Goal: Use online tool/utility: Utilize a website feature to perform a specific function

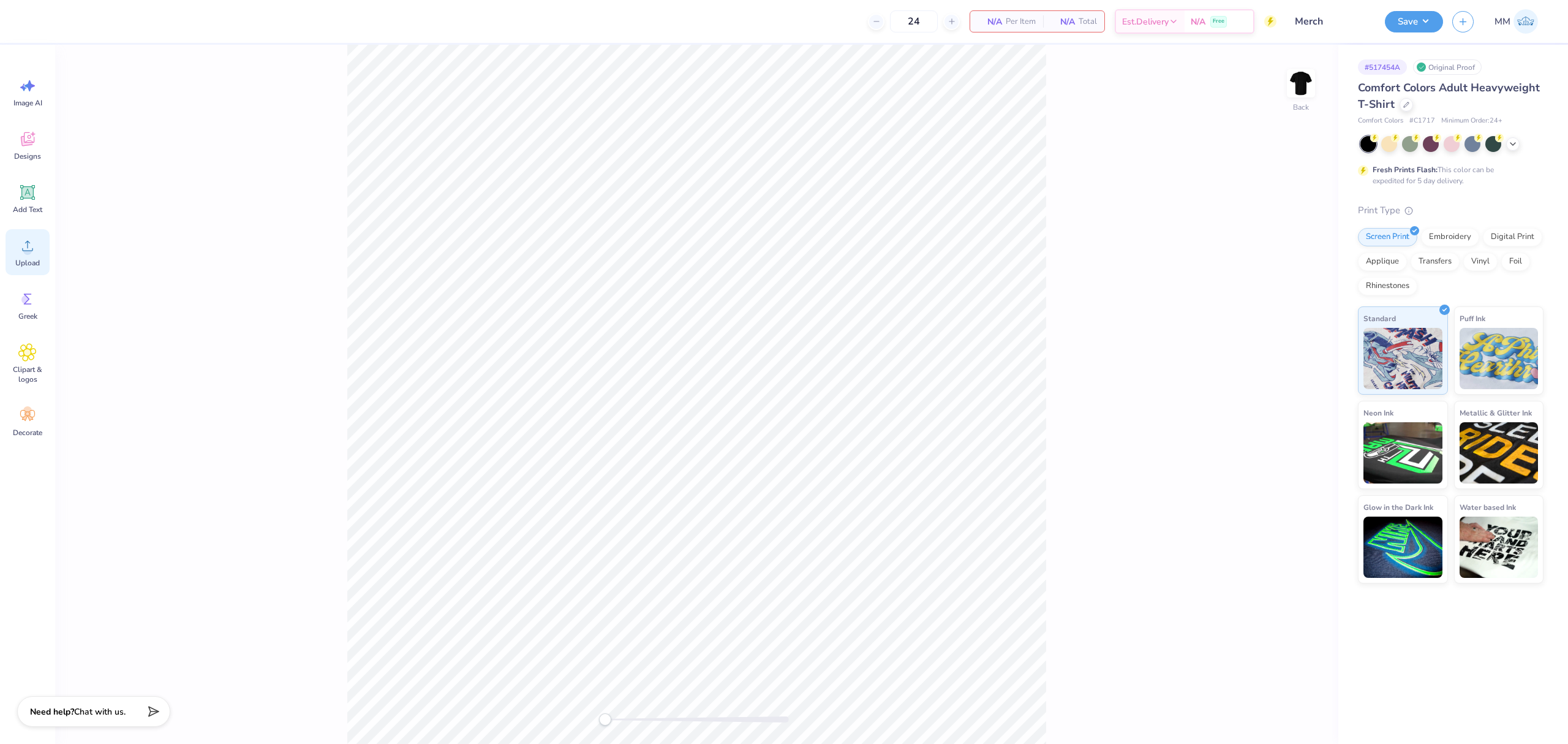
click at [42, 250] on div "Upload" at bounding box center [28, 252] width 45 height 46
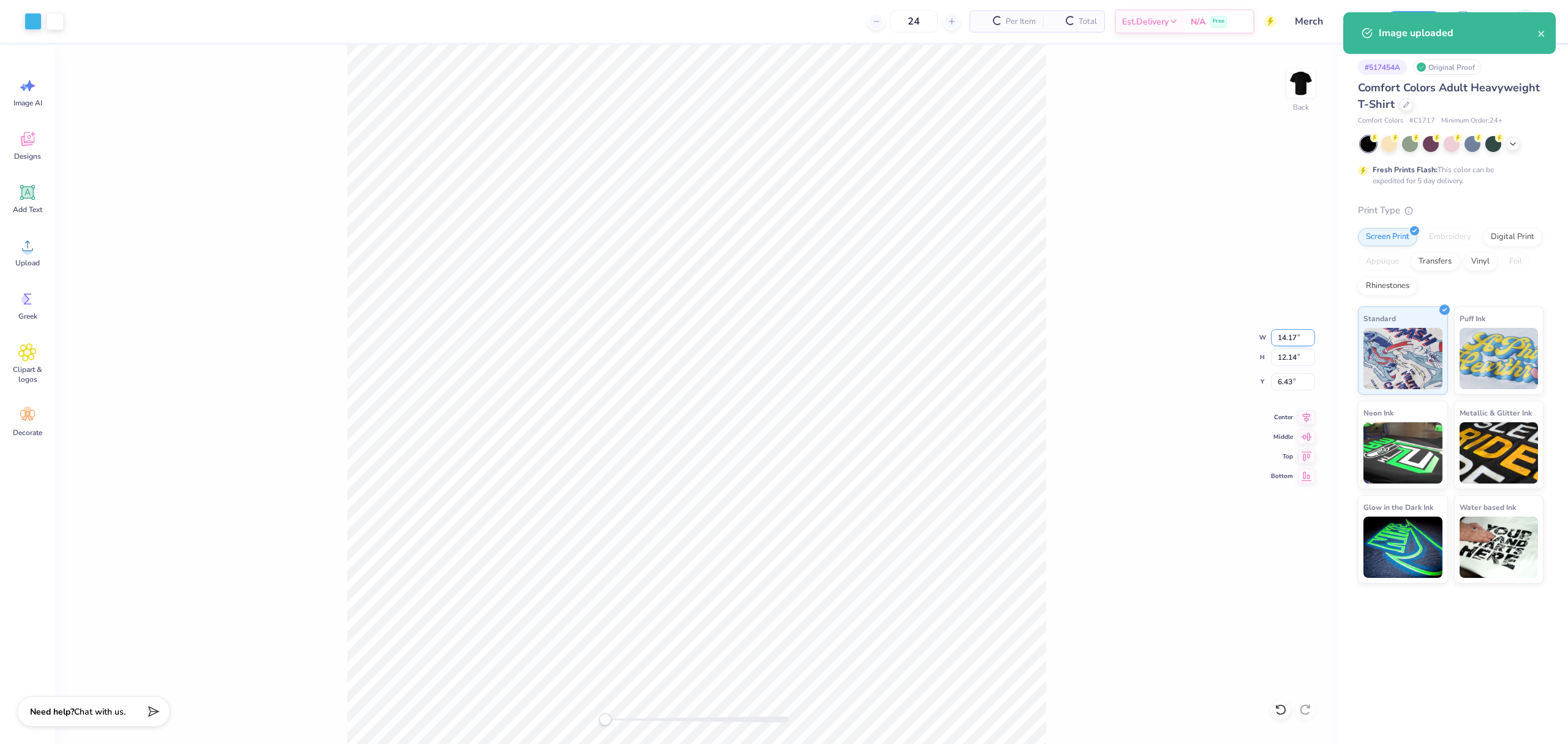
click at [1299, 333] on input "14.17" at bounding box center [1294, 337] width 45 height 17
type input "11"
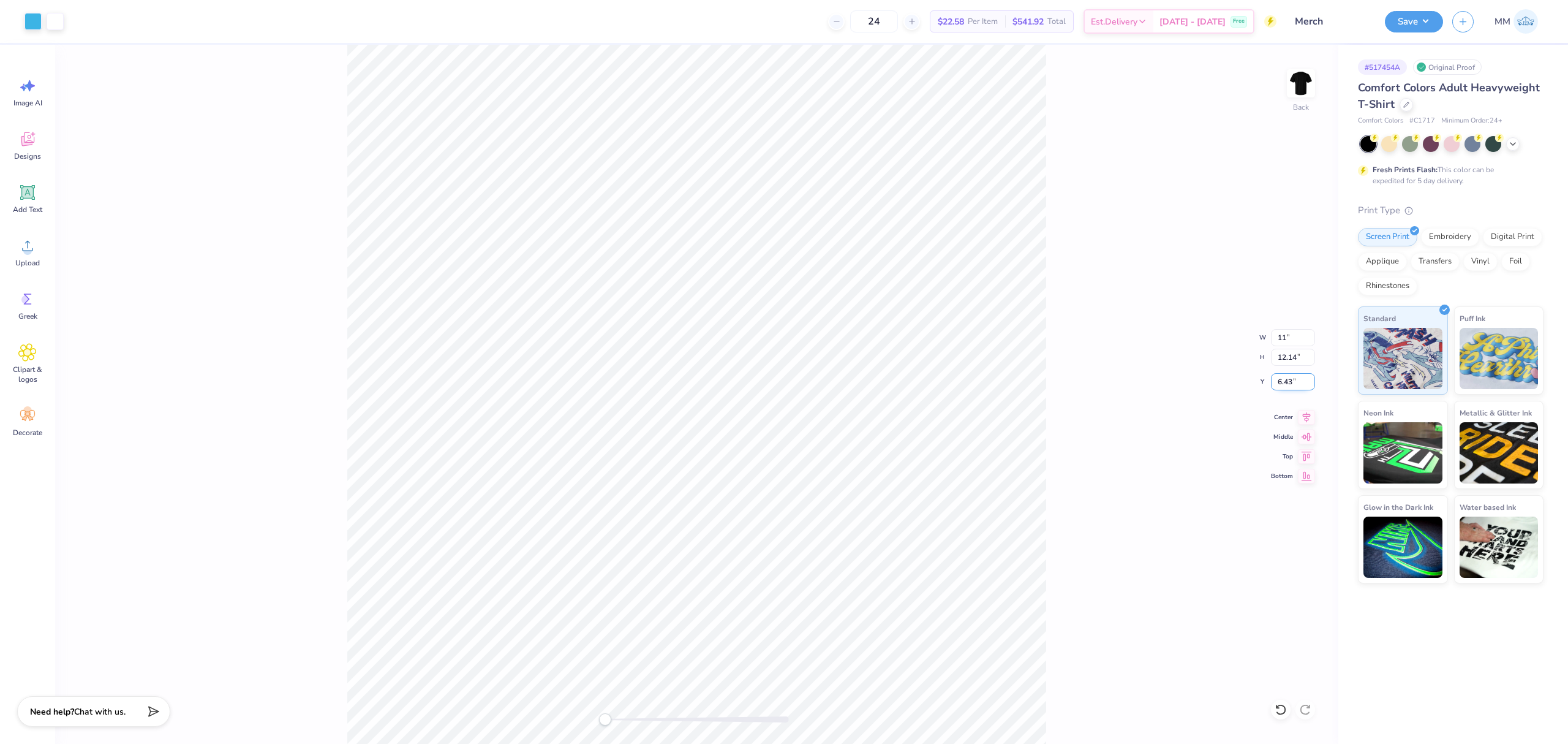
click at [1279, 383] on input "6.43" at bounding box center [1294, 381] width 45 height 17
type input "2"
click at [1303, 420] on icon at bounding box center [1306, 415] width 17 height 15
click at [19, 206] on span "Add Text" at bounding box center [27, 209] width 29 height 10
type input "5.59"
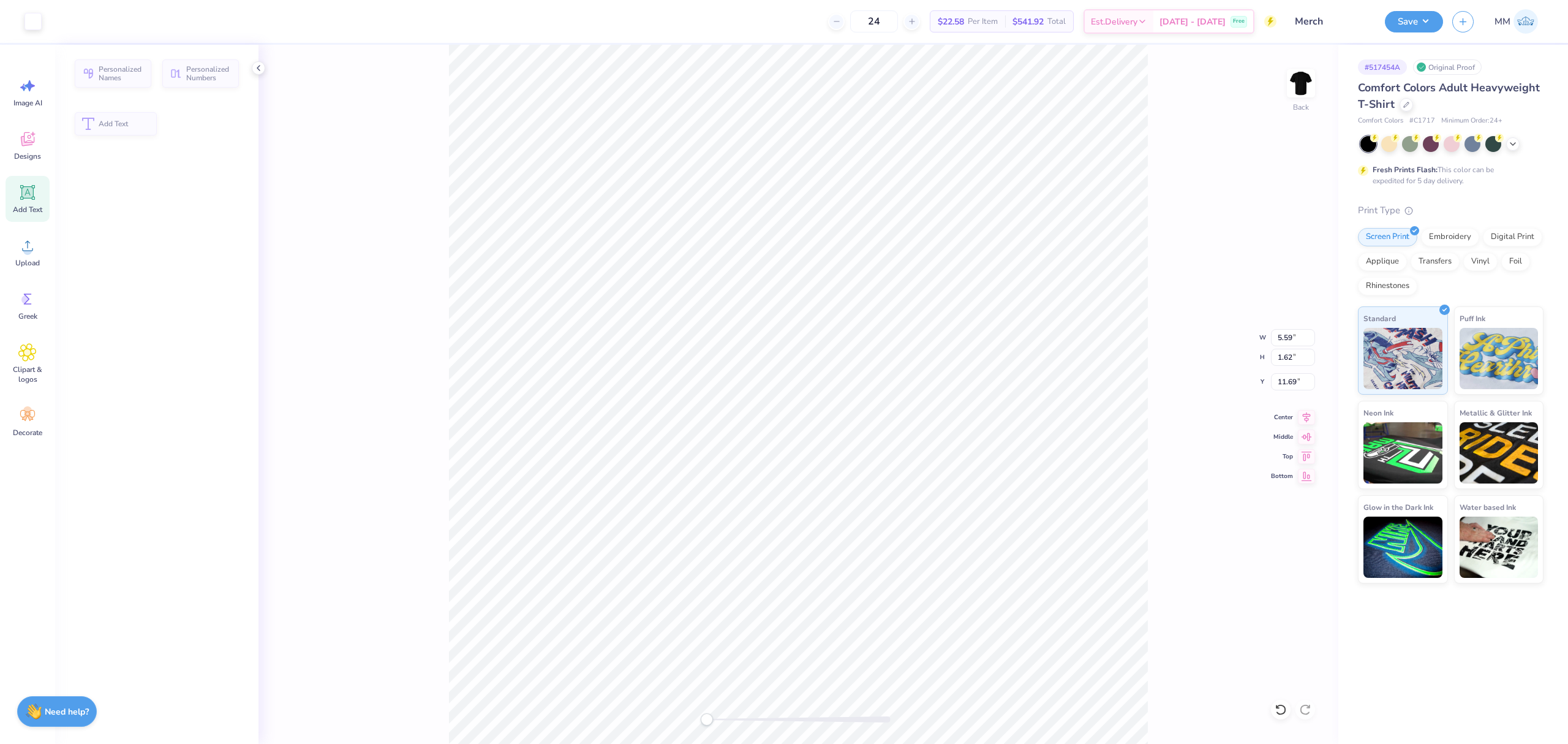
type input "1.62"
type input "11.69"
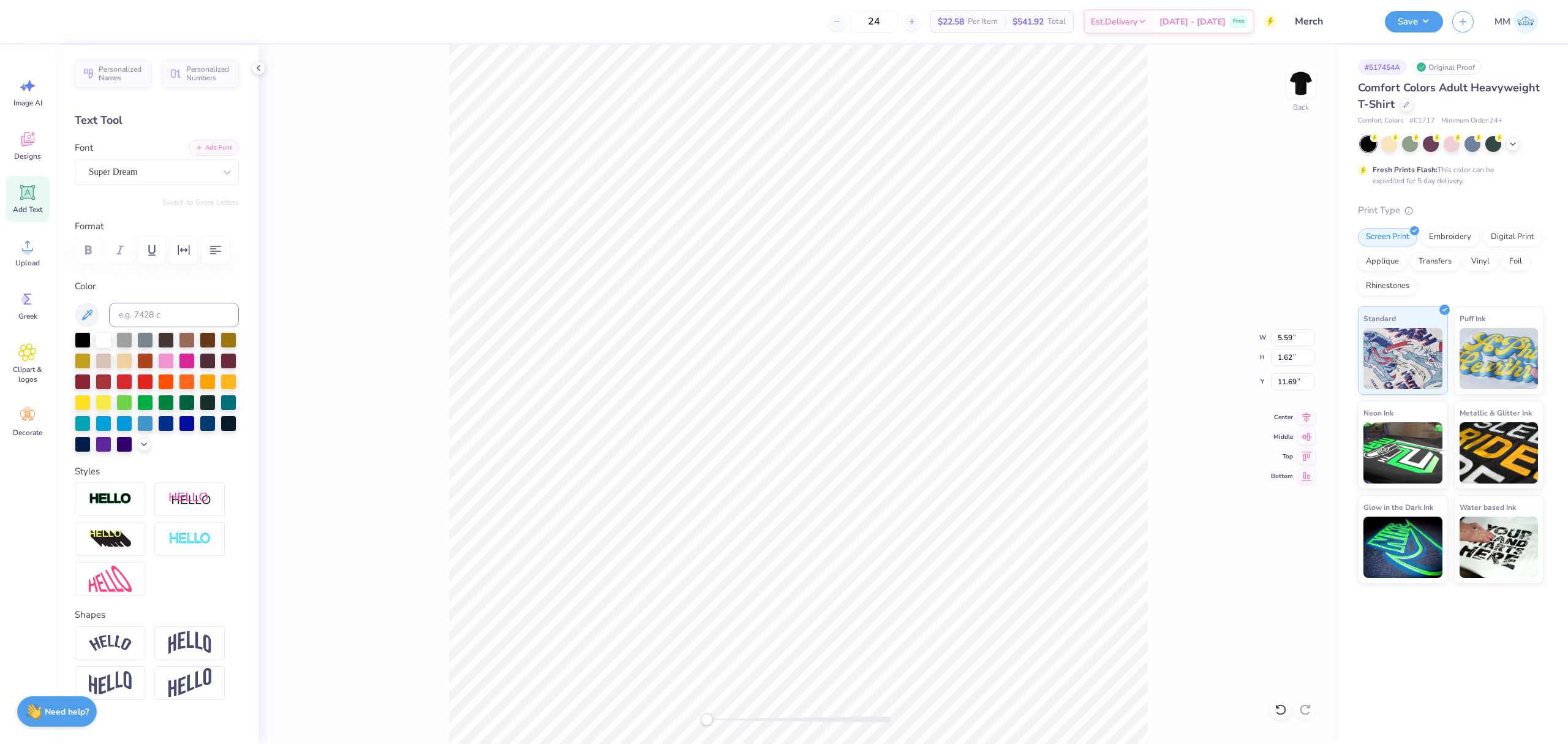
click at [200, 147] on button "Add Font" at bounding box center [214, 148] width 50 height 16
click at [211, 148] on button "Add Font" at bounding box center [214, 148] width 50 height 16
paste textarea "Hustle for that muscle."
type textarea "Hustle for that muscle."
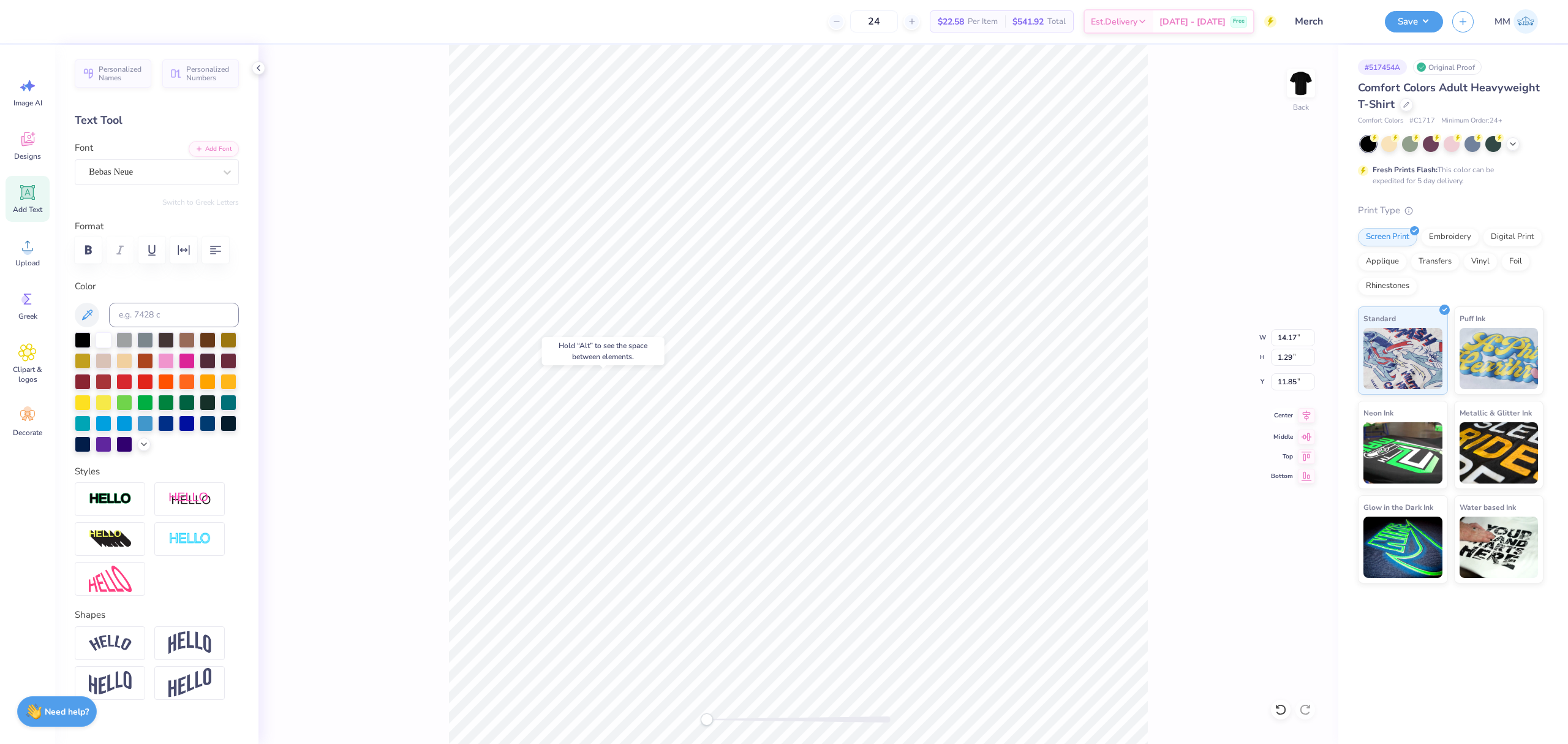
click at [1308, 417] on icon at bounding box center [1307, 416] width 8 height 11
type input "11.00"
type input "9.42"
type input "0.95"
click at [1304, 419] on icon at bounding box center [1306, 415] width 17 height 15
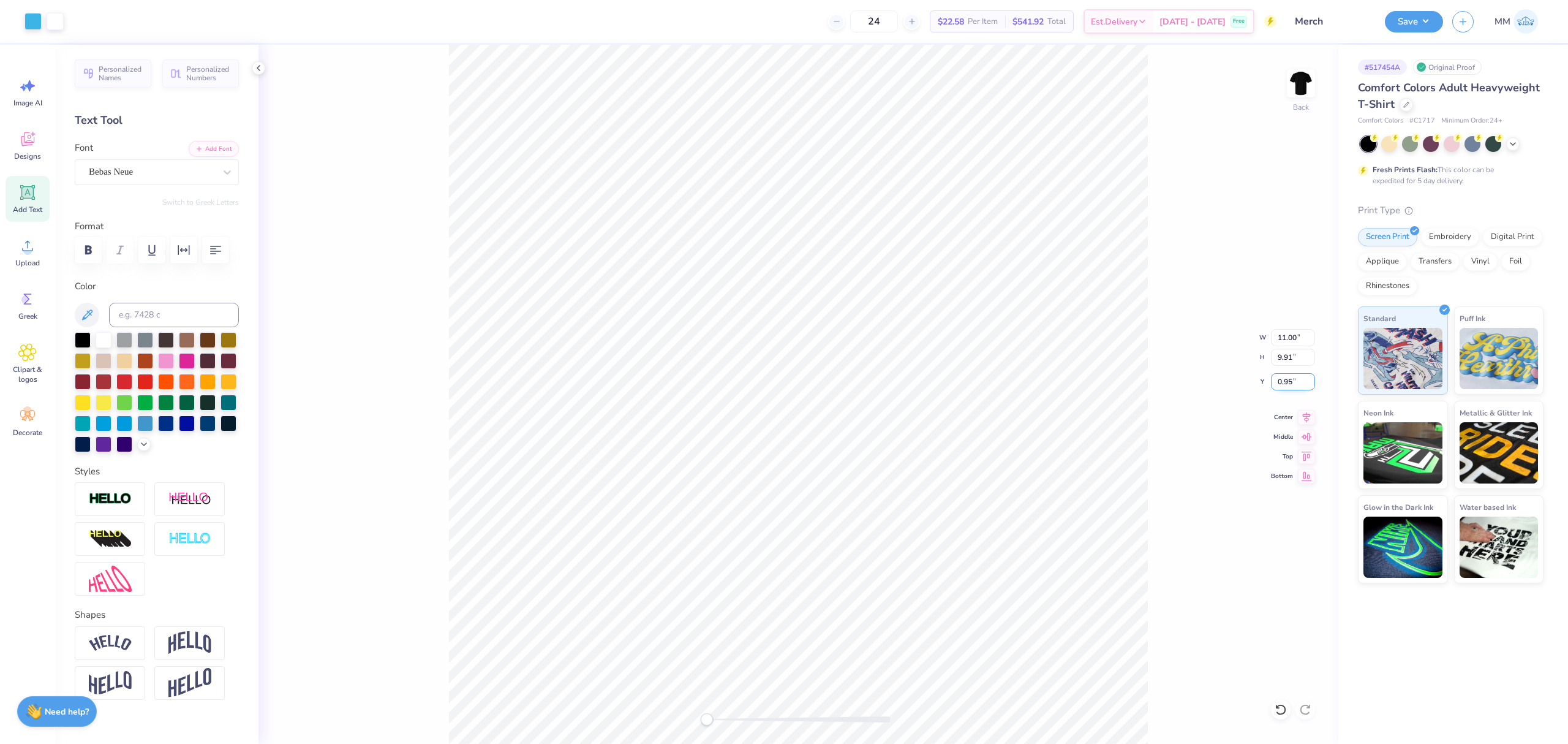
click at [1294, 380] on input "0.95" at bounding box center [1294, 381] width 45 height 17
type input "2.00"
click at [1294, 382] on input "2.00" at bounding box center [1294, 381] width 45 height 17
type input "3.00"
click at [1292, 339] on input "11.00" at bounding box center [1294, 337] width 45 height 17
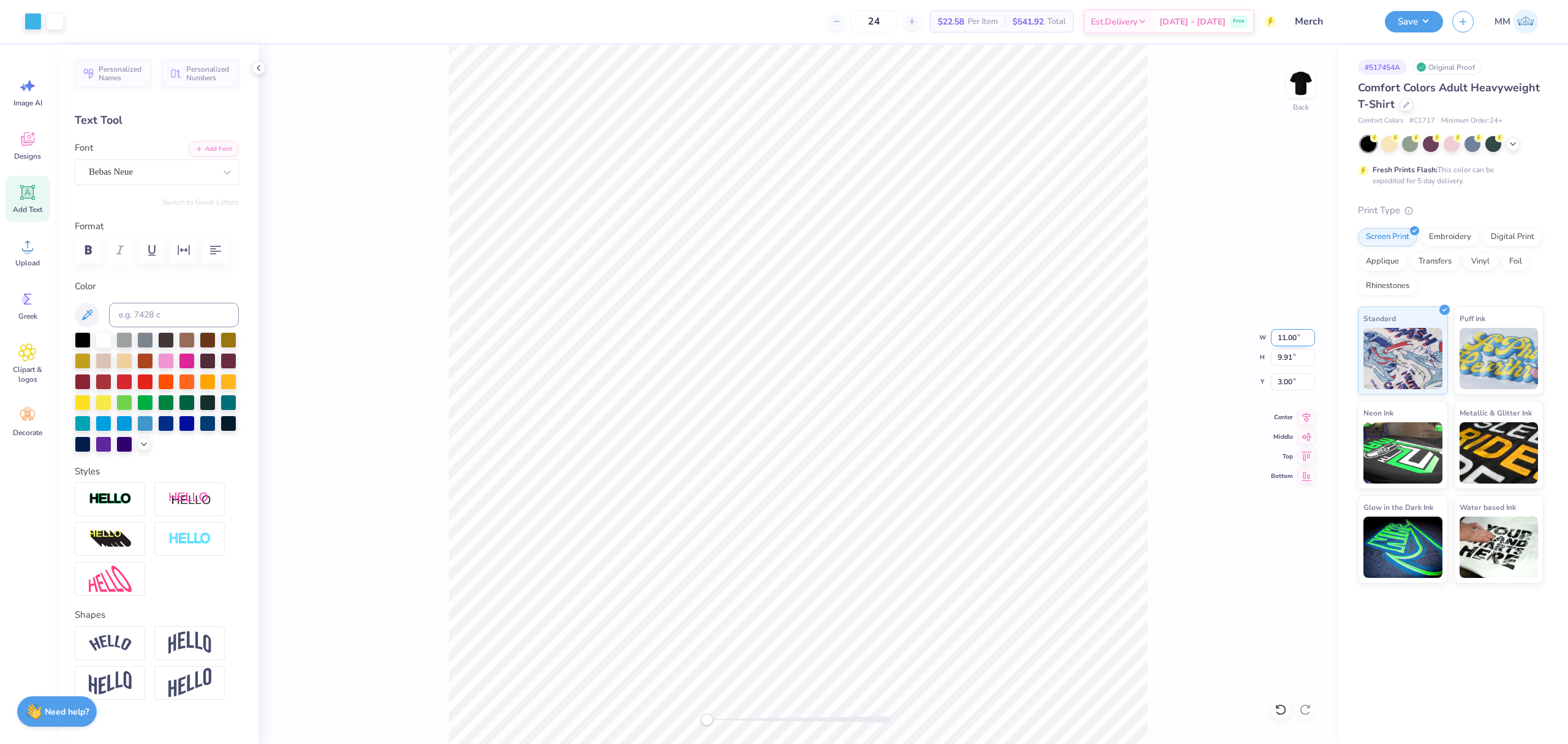
click at [1292, 339] on input "11.00" at bounding box center [1294, 337] width 45 height 17
type input "9.09"
type input "8.60"
click at [1284, 388] on input "3.84" at bounding box center [1294, 381] width 45 height 17
type input "3.00"
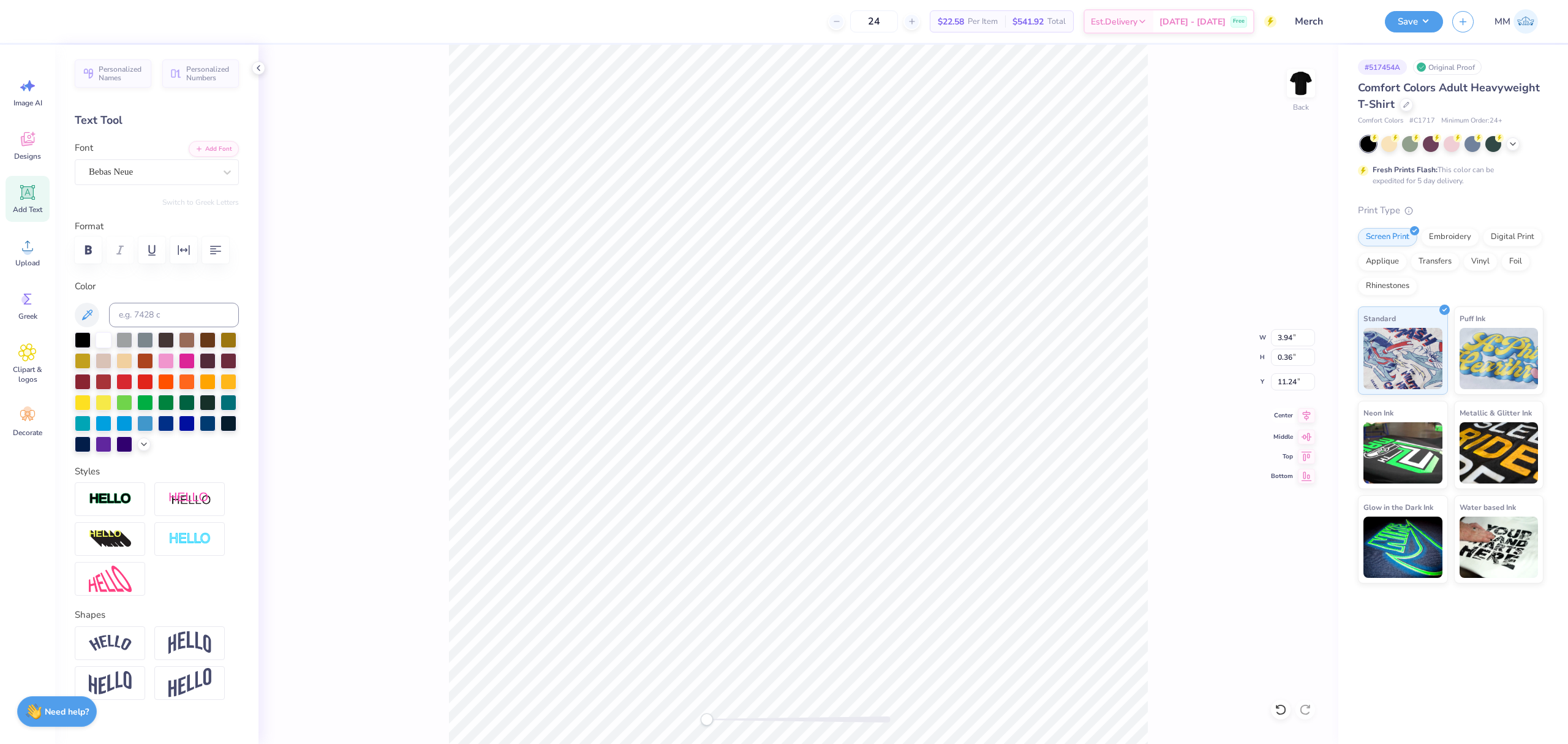
click at [1311, 417] on icon at bounding box center [1306, 415] width 17 height 15
click at [1298, 414] on icon at bounding box center [1306, 415] width 17 height 15
type input "10.00"
type input "8.57"
type input "2.61"
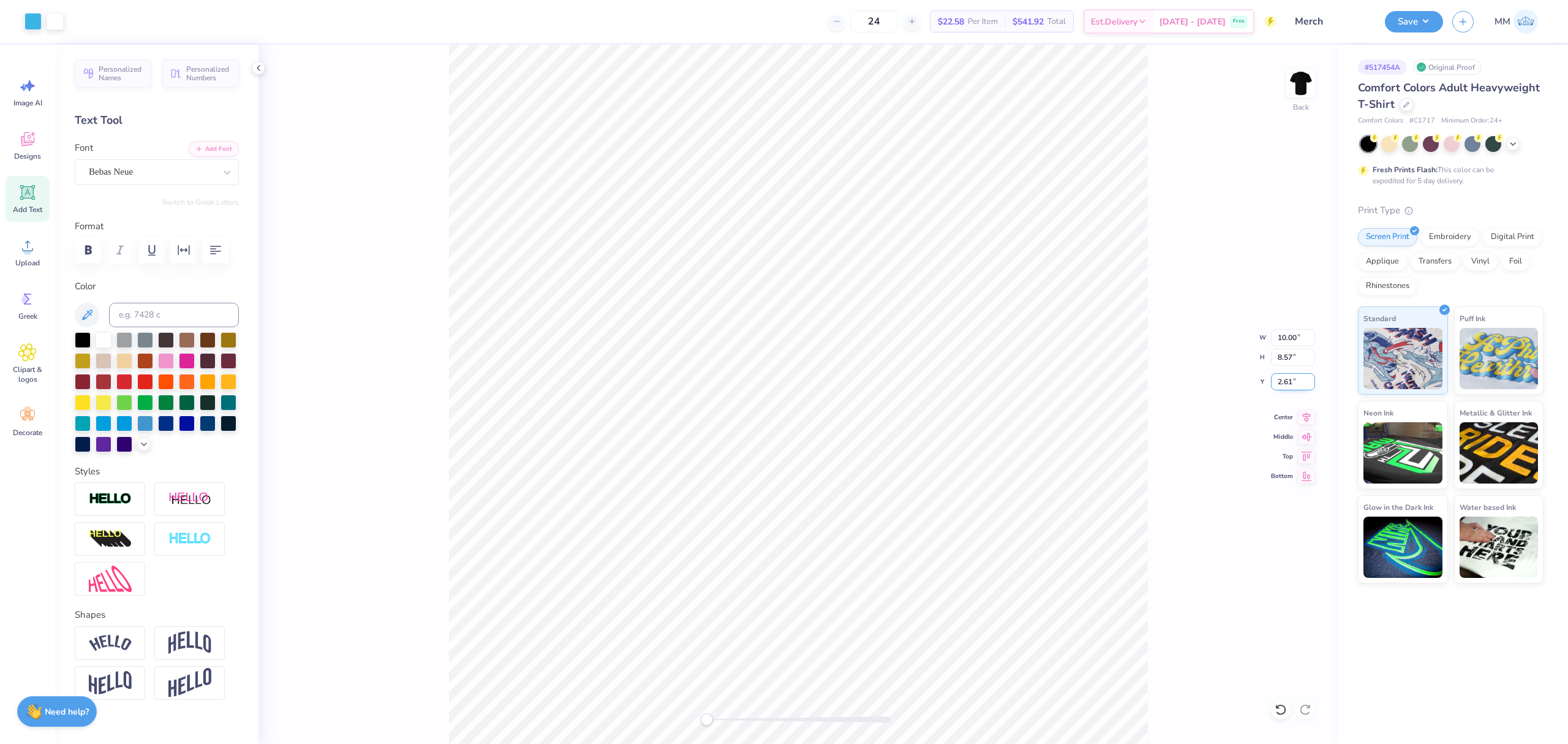
click at [1282, 388] on input "2.61" at bounding box center [1294, 381] width 45 height 17
type input "3"
click at [1312, 419] on icon at bounding box center [1306, 415] width 17 height 15
click at [739, 727] on div "Back W 5.31 5.31 " H 0.48 0.48 " Y 11.57 11.57 " Center Middle Top Bottom" at bounding box center [798, 394] width 1080 height 699
click at [674, 689] on div "Back W 5.31 5.31 " H 0.48 0.48 " Y 11.74 11.74 " Center Middle Top Bottom" at bounding box center [798, 394] width 1080 height 699
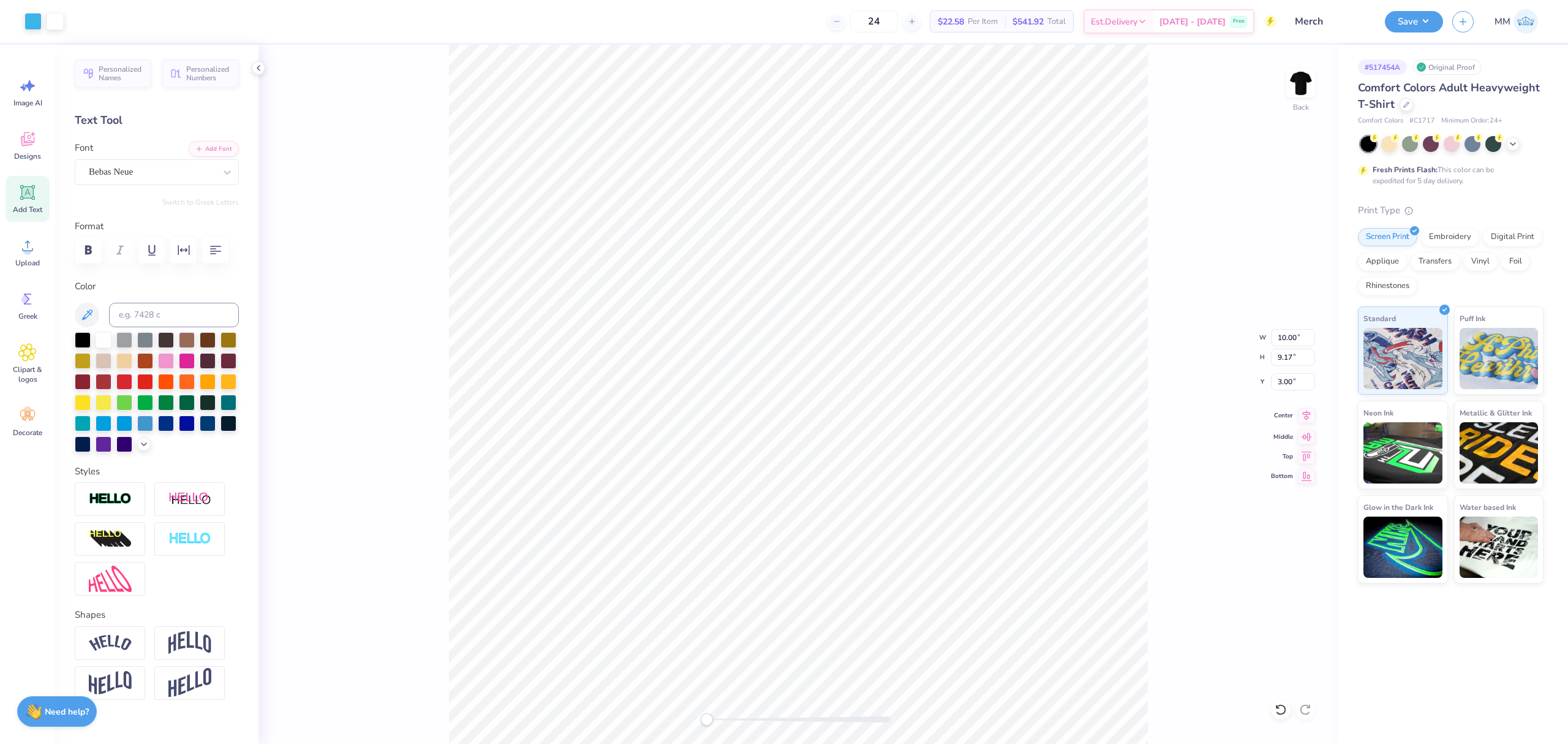
click at [1307, 412] on icon at bounding box center [1307, 416] width 8 height 11
click at [15, 251] on div "Upload" at bounding box center [28, 252] width 45 height 46
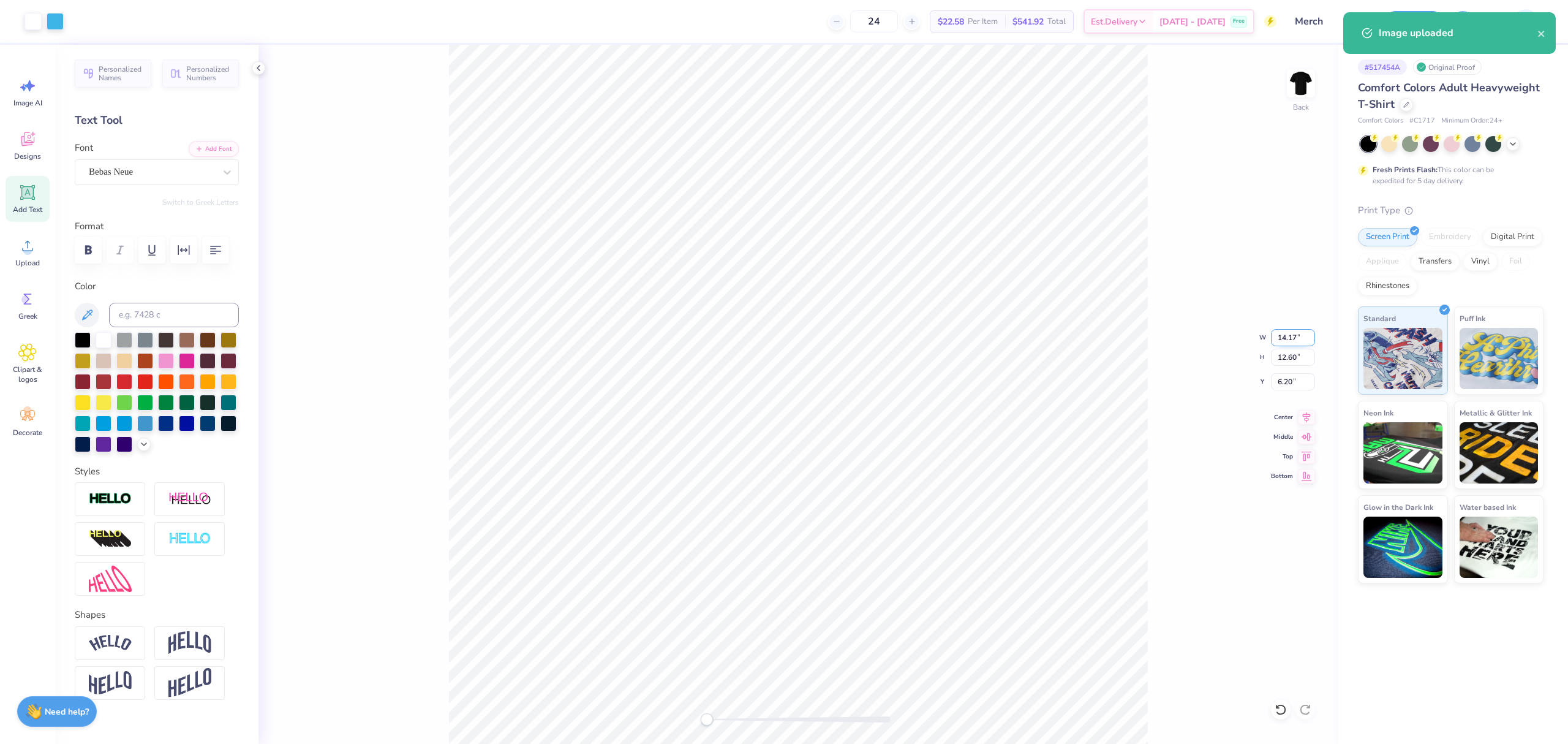
click at [1290, 337] on input "14.17" at bounding box center [1294, 337] width 45 height 17
type input "10"
click at [1306, 420] on icon at bounding box center [1306, 415] width 17 height 15
click at [1292, 378] on input "6.20" at bounding box center [1294, 381] width 45 height 17
type input "3"
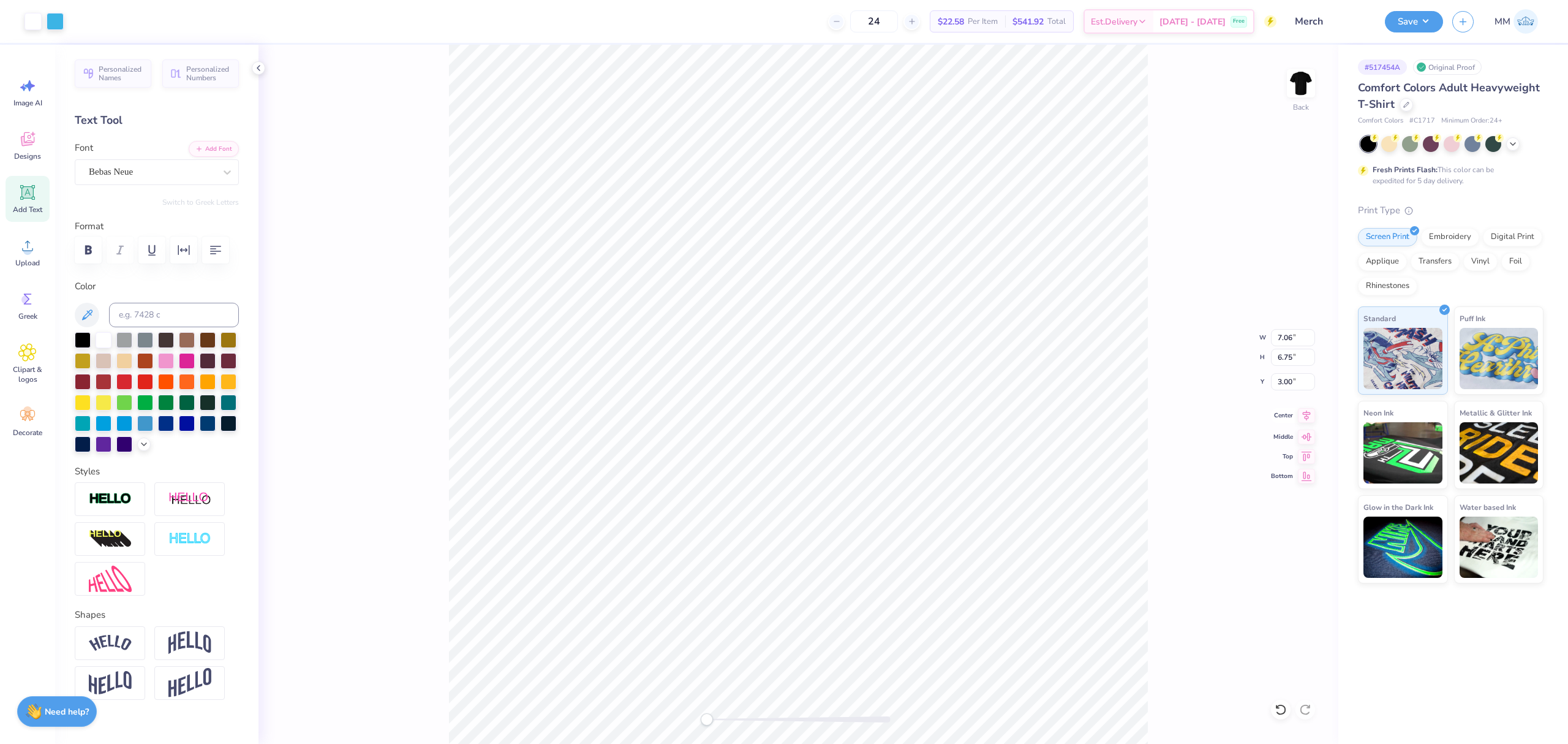
click at [1307, 415] on icon at bounding box center [1307, 416] width 8 height 11
click at [1287, 376] on input "3.00" at bounding box center [1294, 381] width 45 height 17
click at [1294, 332] on input "7.06" at bounding box center [1294, 337] width 45 height 17
type input "7.27"
type input "0.66"
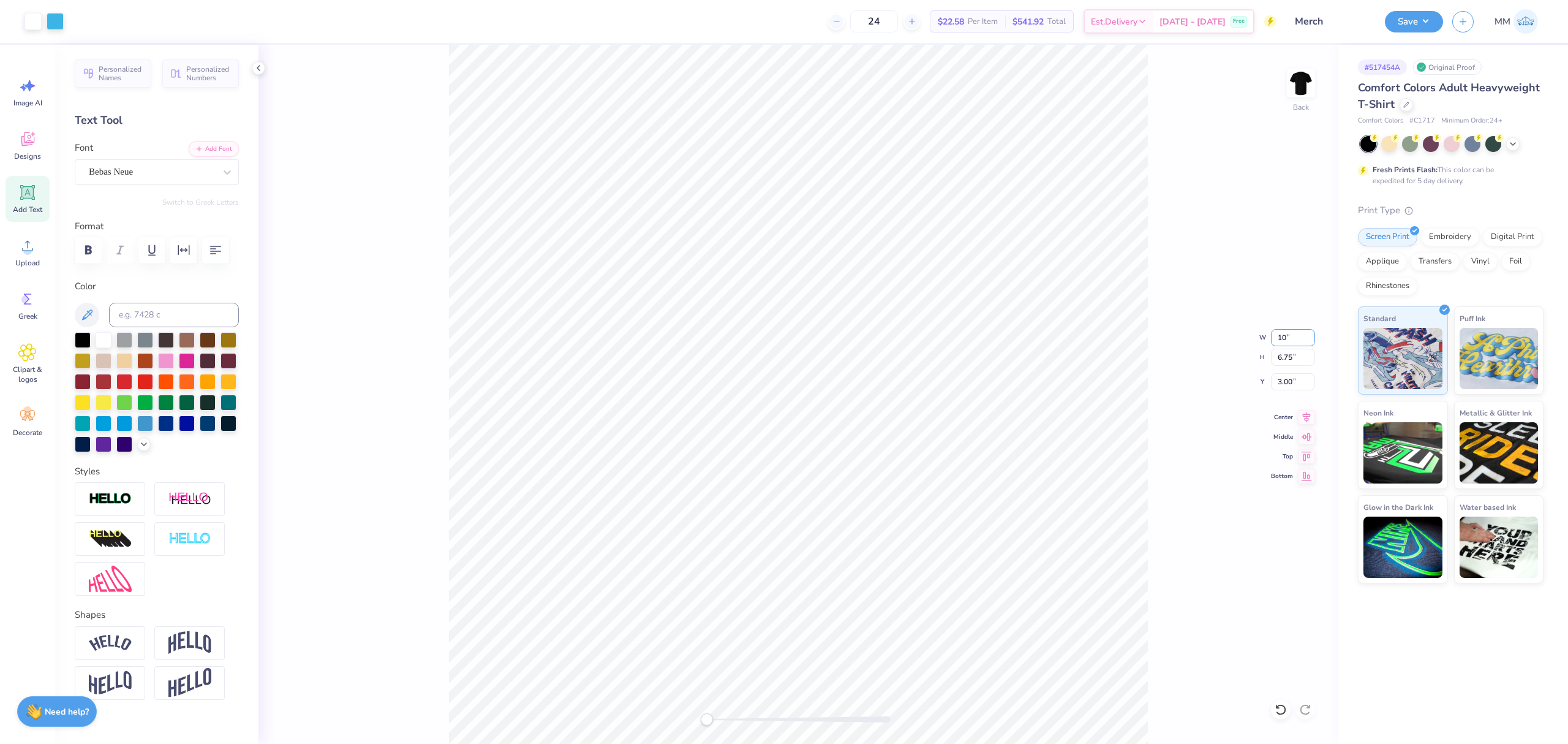
type input "10.59"
click at [1280, 708] on icon at bounding box center [1281, 709] width 12 height 12
type input "3.62"
type input "0.33"
type input "9.42"
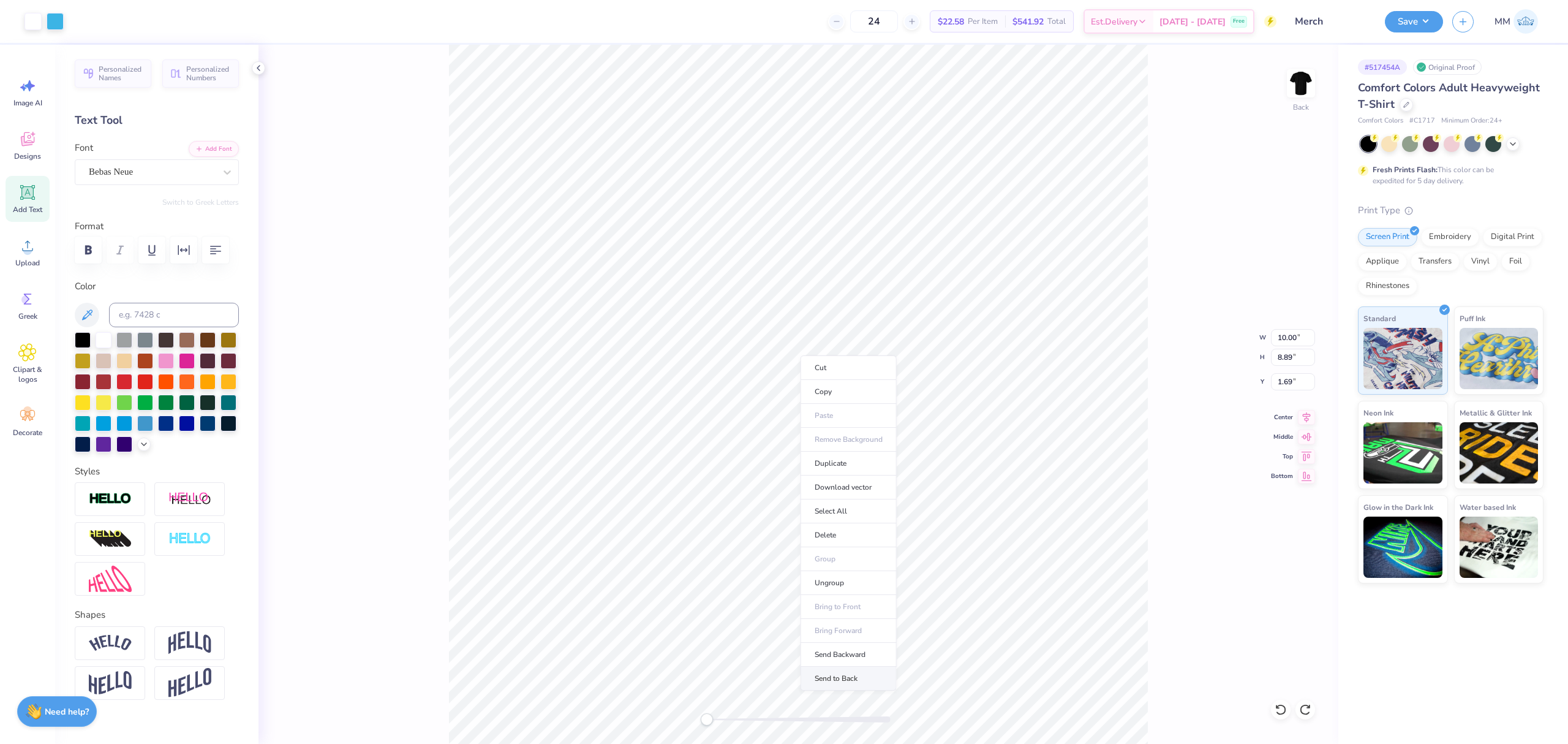
click at [827, 675] on li "Send to Back" at bounding box center [849, 678] width 96 height 24
click at [1276, 709] on icon at bounding box center [1281, 709] width 12 height 12
click at [1307, 417] on icon at bounding box center [1307, 416] width 8 height 11
click at [1282, 388] on input "1.69" at bounding box center [1294, 381] width 45 height 17
type input "3.00"
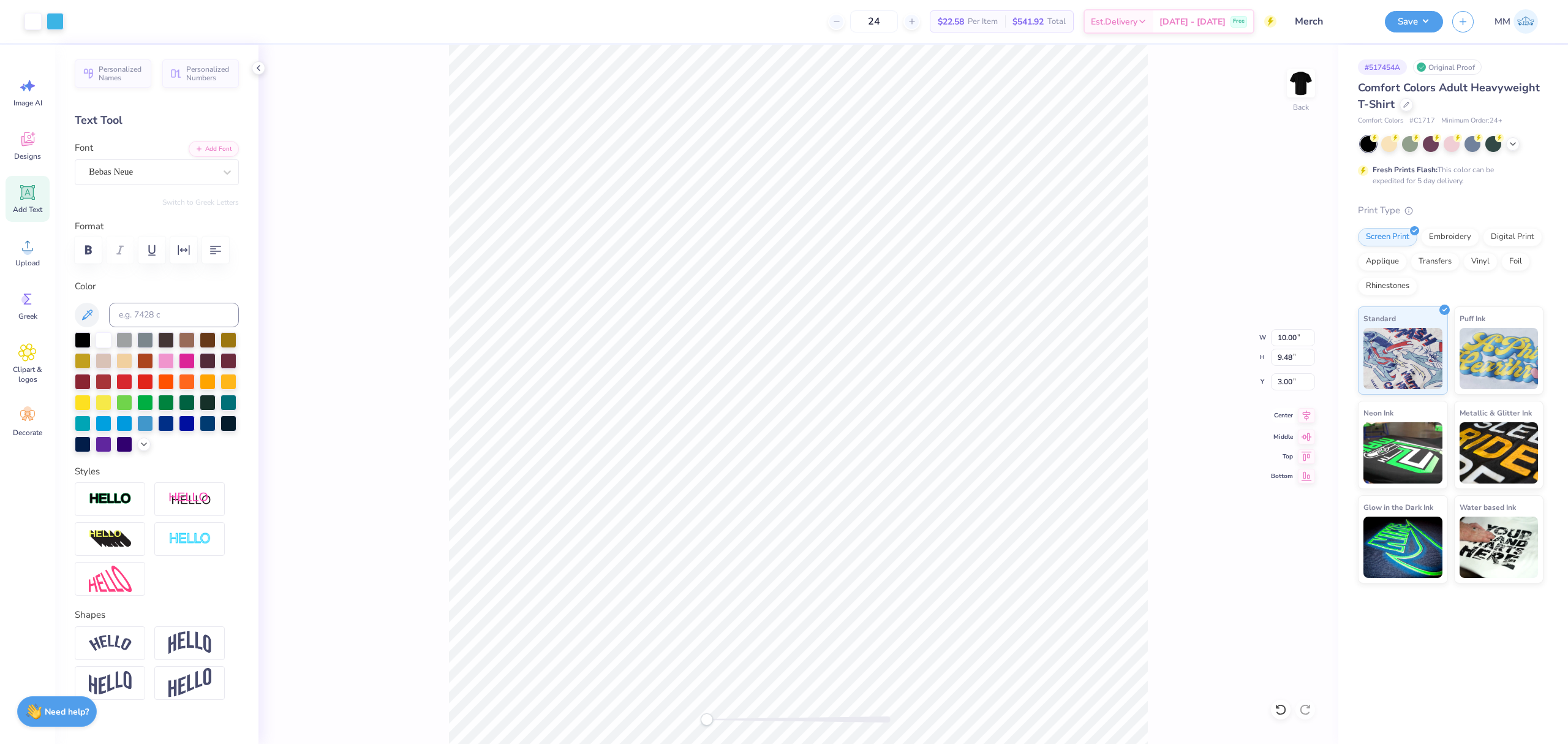
click at [1311, 417] on icon at bounding box center [1306, 415] width 17 height 15
click at [1305, 418] on icon at bounding box center [1307, 416] width 8 height 11
click at [1406, 19] on button "Save" at bounding box center [1414, 20] width 58 height 21
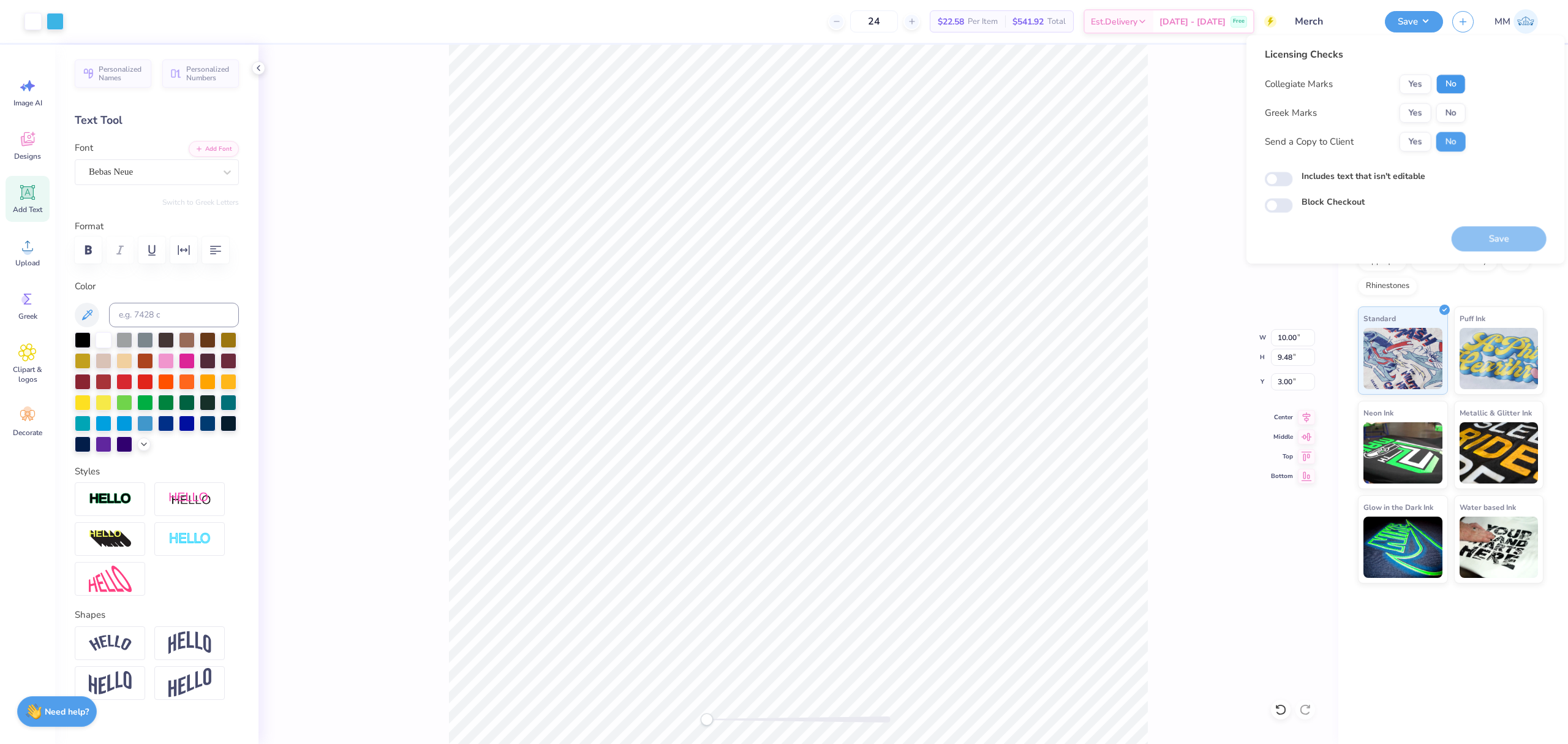
click at [1439, 87] on button "No" at bounding box center [1451, 84] width 29 height 20
click at [1456, 113] on button "No" at bounding box center [1451, 113] width 29 height 20
click at [1388, 179] on label "Includes text that isn't editable" at bounding box center [1363, 176] width 124 height 12
click at [1294, 179] on input "Includes text that isn't editable" at bounding box center [1279, 179] width 29 height 15
checkbox input "true"
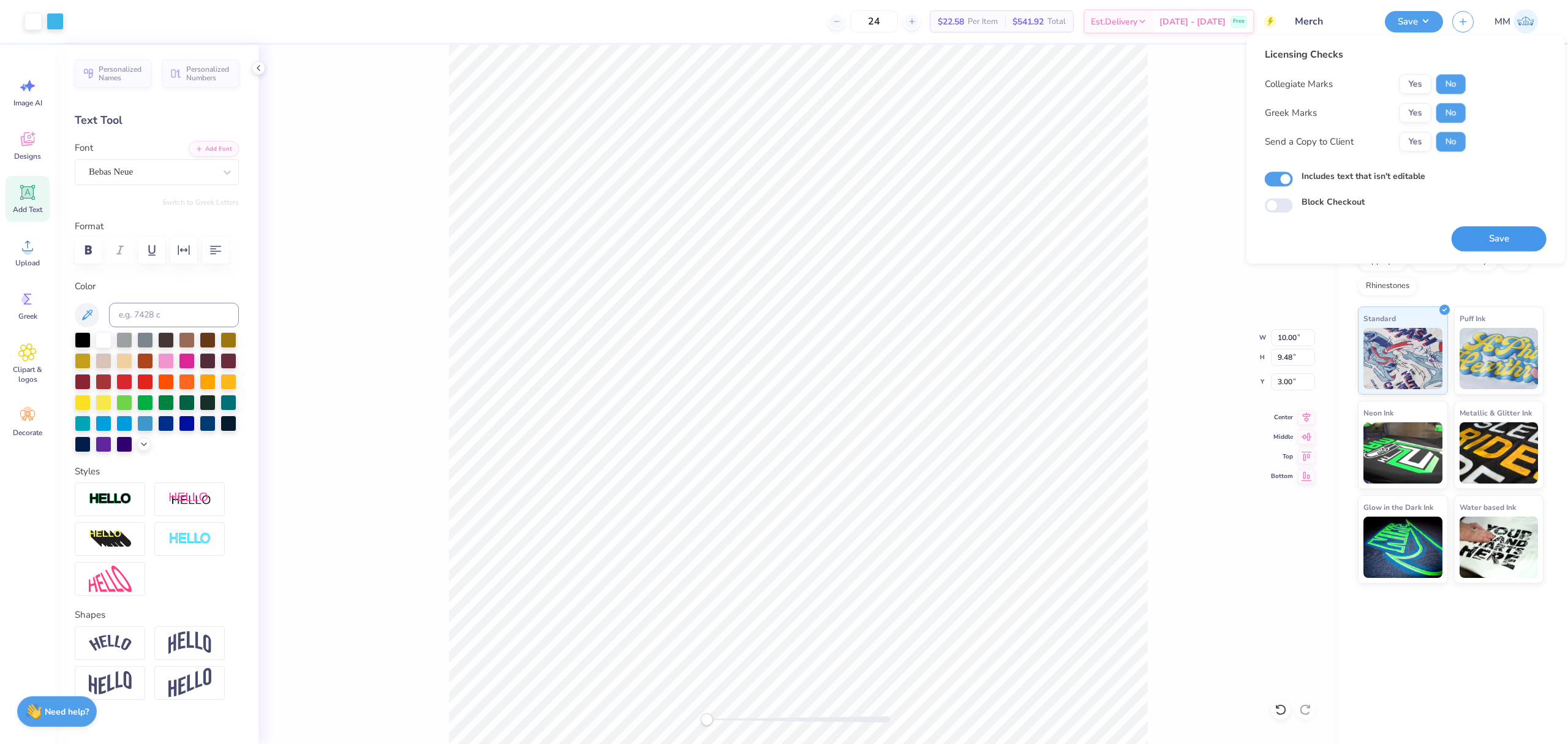
click at [1478, 243] on button "Save" at bounding box center [1499, 239] width 95 height 25
